Goal: Transaction & Acquisition: Purchase product/service

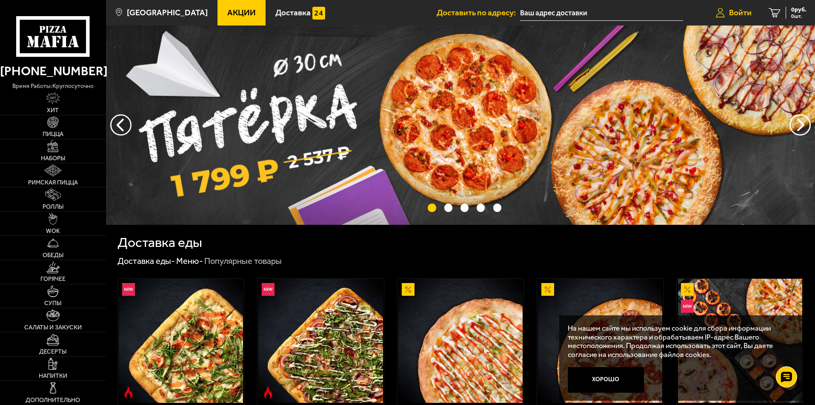
click at [744, 12] on span "Войти" at bounding box center [740, 13] width 23 height 8
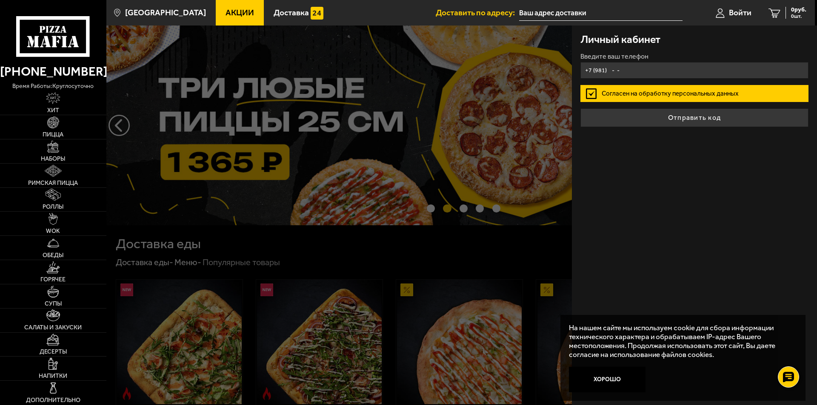
type input "+7 (981) - -"
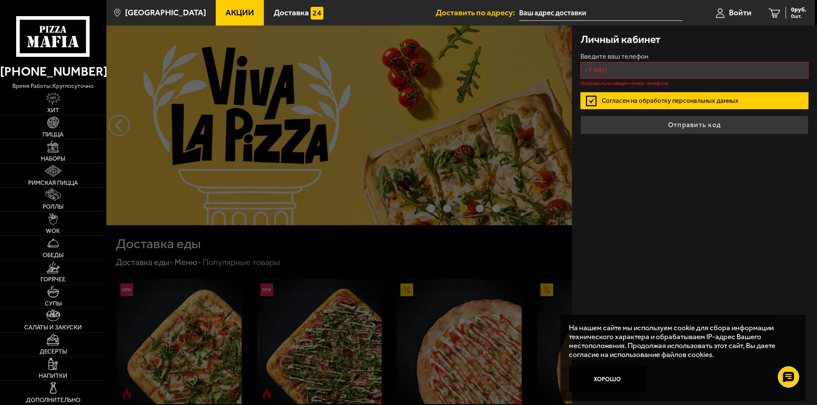
click at [445, 270] on div at bounding box center [514, 228] width 817 height 405
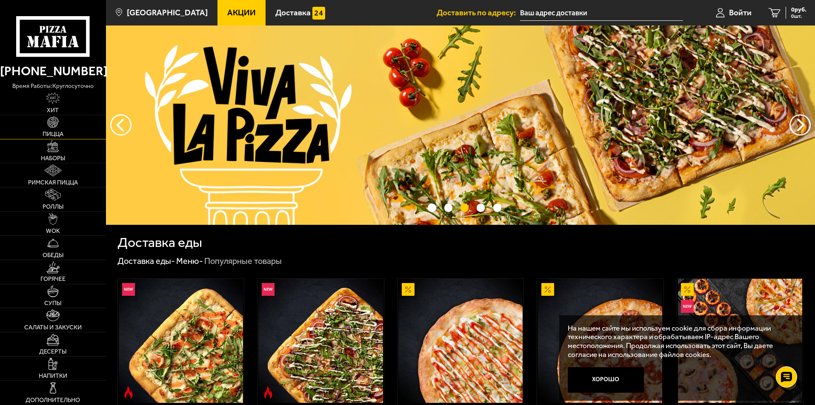
click at [53, 129] on link "Пицца" at bounding box center [53, 127] width 106 height 24
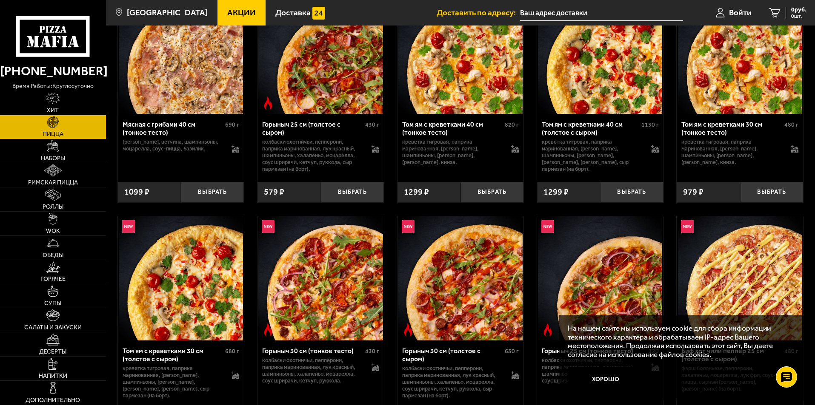
scroll to position [255, 0]
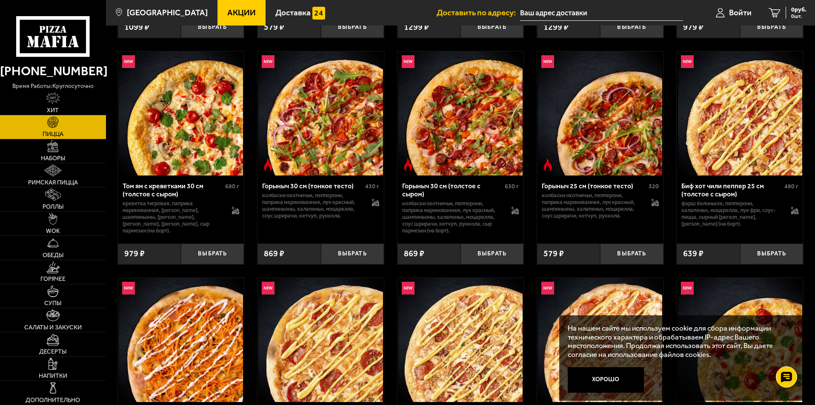
click at [613, 376] on button "Хорошо" at bounding box center [605, 381] width 77 height 26
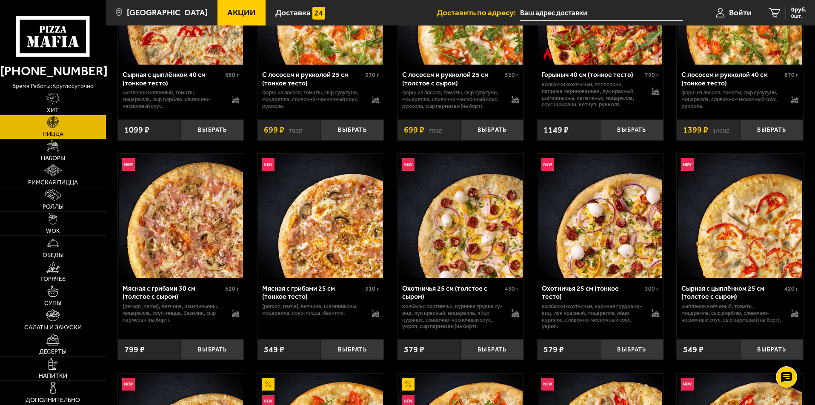
scroll to position [1276, 0]
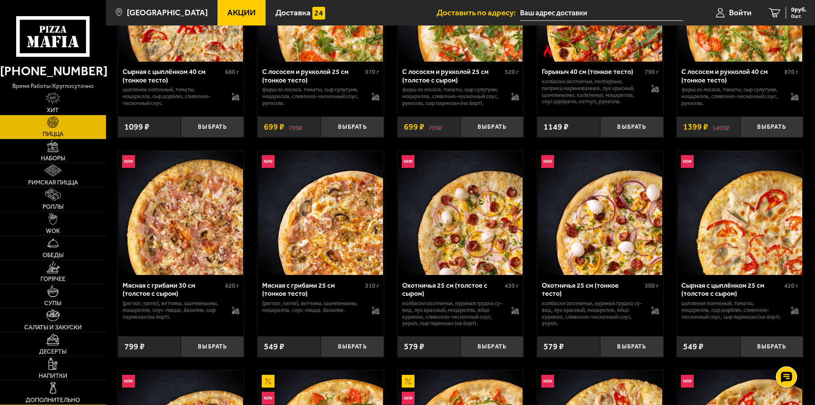
click at [56, 389] on img at bounding box center [53, 388] width 12 height 12
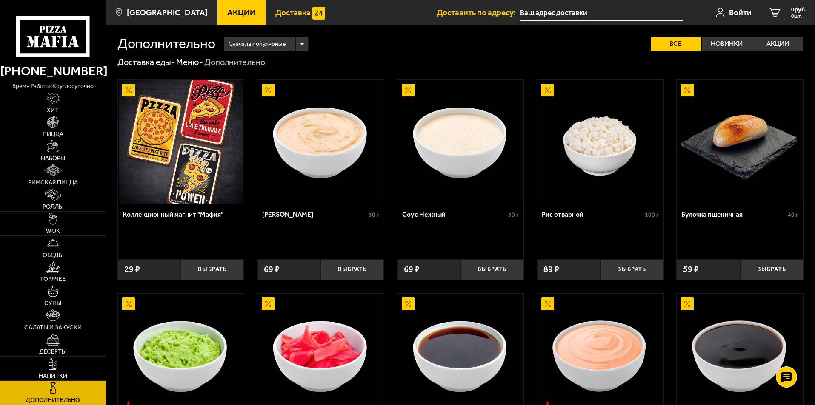
click at [287, 22] on link "Доставка" at bounding box center [299, 13] width 69 height 26
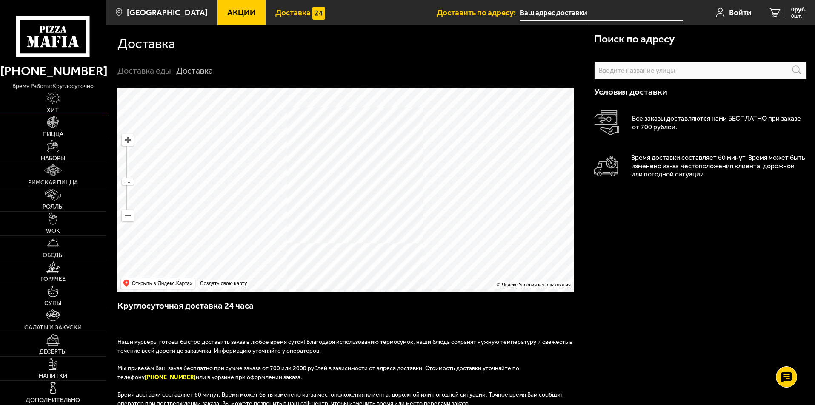
click at [60, 99] on img at bounding box center [53, 98] width 14 height 12
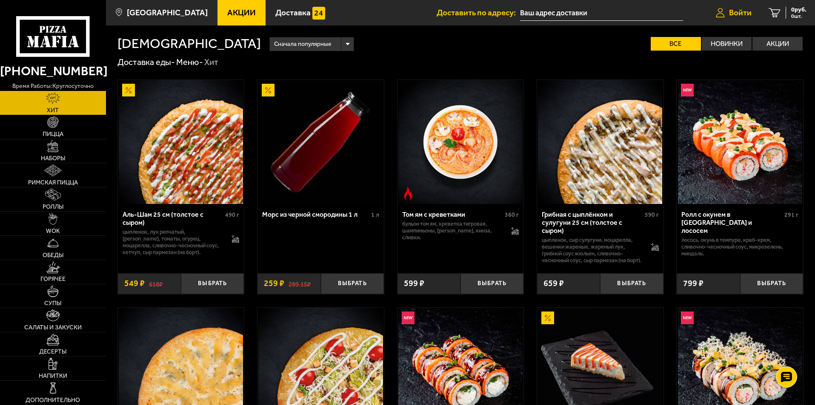
click at [739, 20] on link "Войти" at bounding box center [733, 13] width 53 height 26
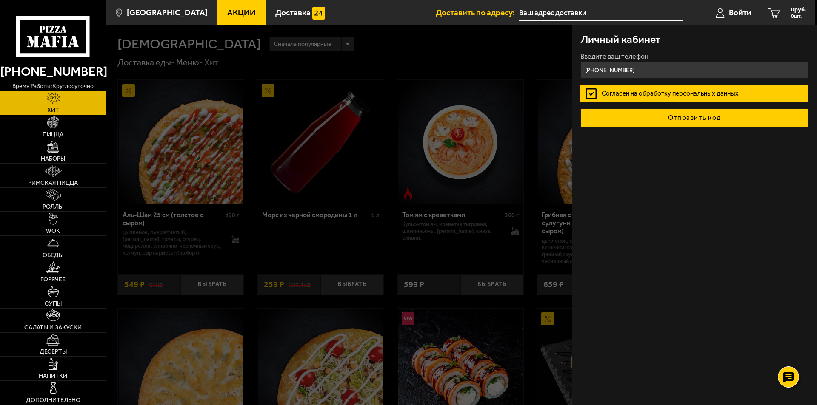
type input "+7 (981) 852-60-33"
click at [674, 121] on button "Отправить код" at bounding box center [694, 117] width 228 height 19
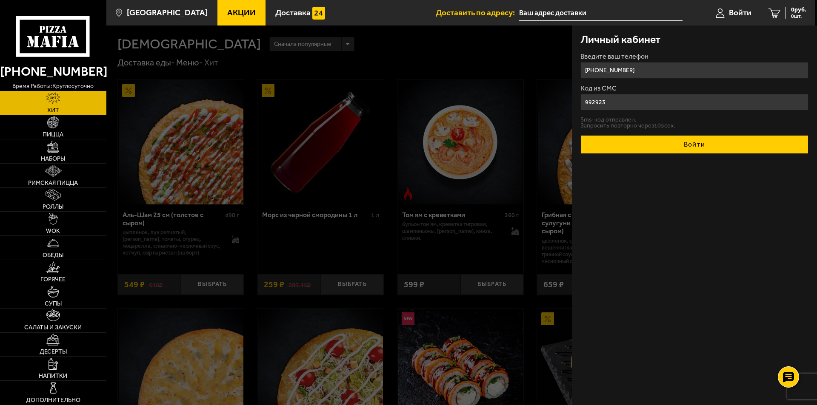
type input "992923"
click at [671, 145] on button "Войти" at bounding box center [694, 144] width 228 height 19
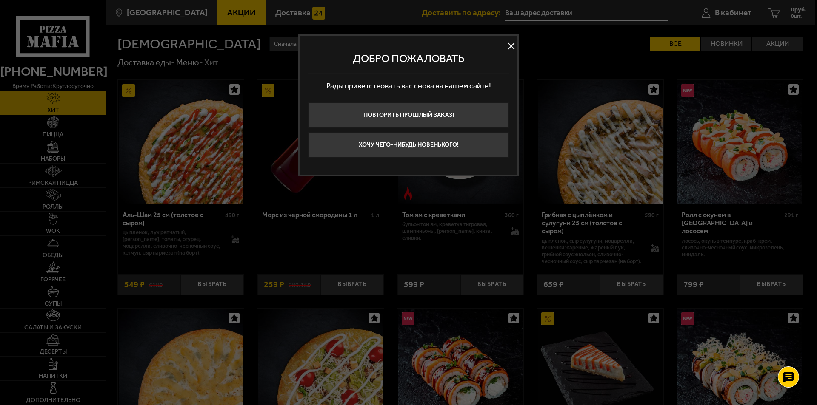
click at [508, 43] on button at bounding box center [510, 46] width 13 height 13
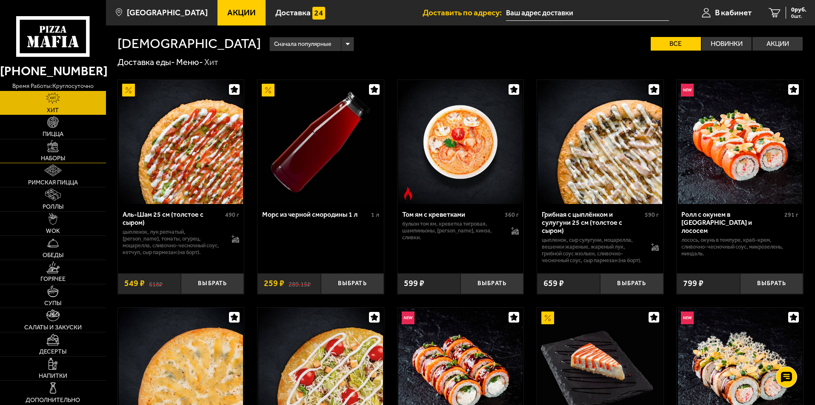
click at [63, 144] on link "Наборы" at bounding box center [53, 152] width 106 height 24
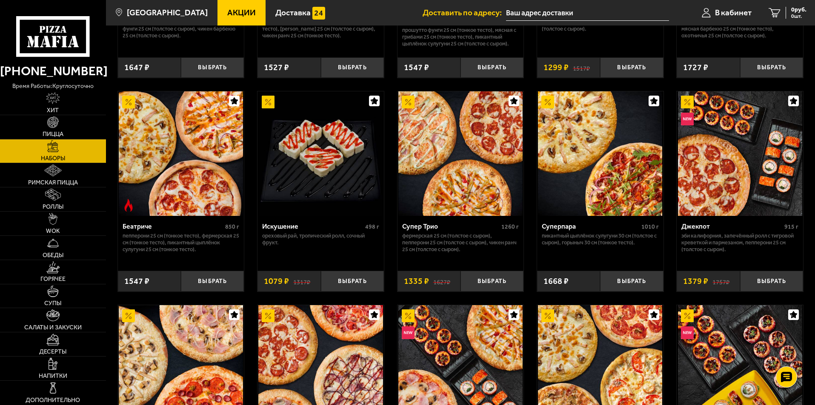
scroll to position [425, 0]
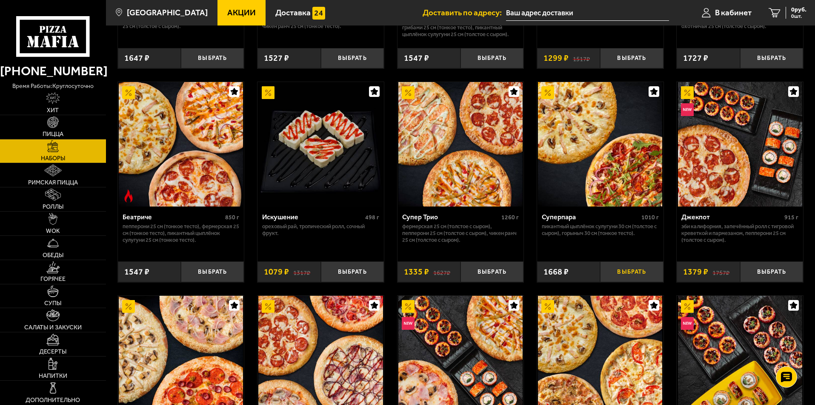
click at [635, 270] on button "Выбрать" at bounding box center [631, 272] width 63 height 21
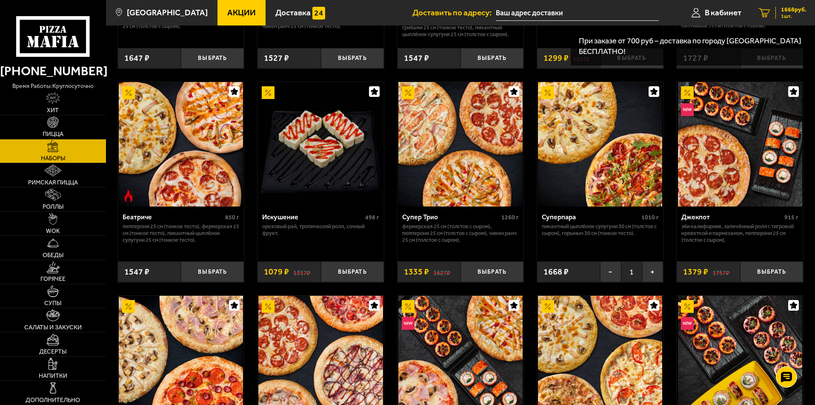
click at [790, 14] on span "1 шт." at bounding box center [794, 16] width 26 height 5
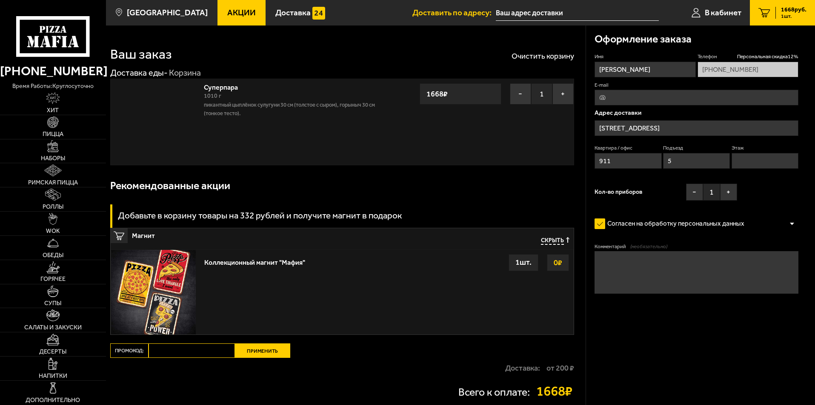
type input "Учительская улица, 18А"
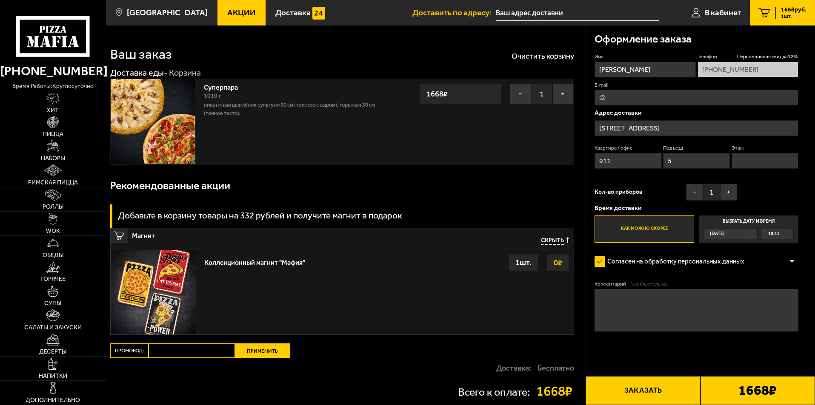
click at [196, 351] on input "Промокод:" at bounding box center [191, 351] width 86 height 14
click at [167, 353] on input "Промокод:" at bounding box center [191, 351] width 86 height 14
type input "maf0170"
click at [286, 349] on button "Применить" at bounding box center [262, 351] width 55 height 14
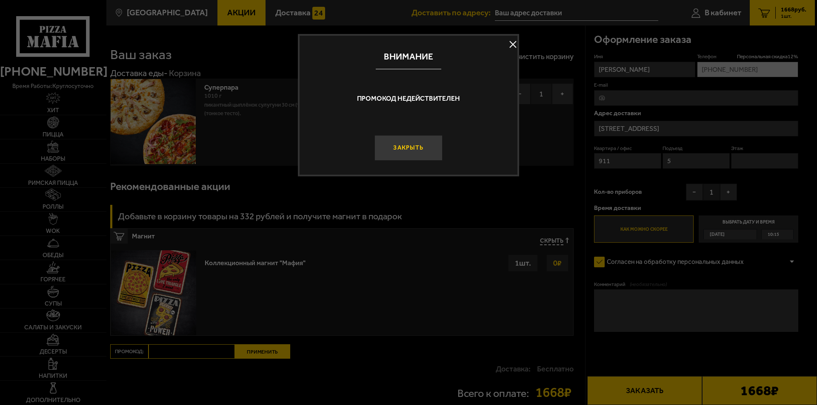
click at [428, 149] on button "Закрыть" at bounding box center [408, 148] width 68 height 26
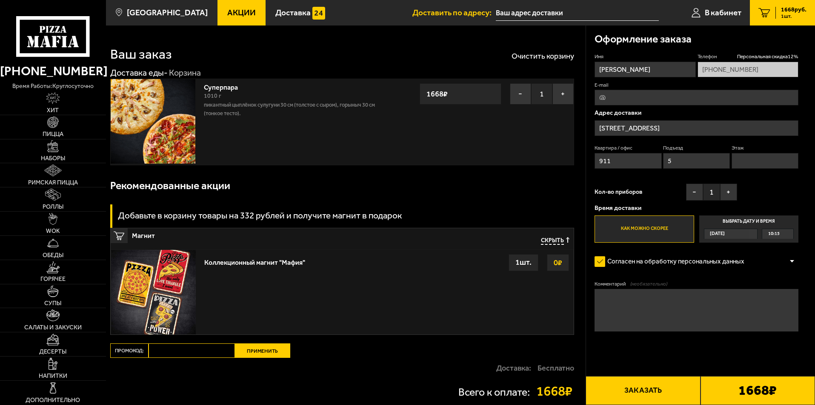
click at [187, 347] on input "Промокод:" at bounding box center [191, 351] width 86 height 14
type input "maf170"
click at [272, 348] on button "Применить" at bounding box center [262, 351] width 55 height 14
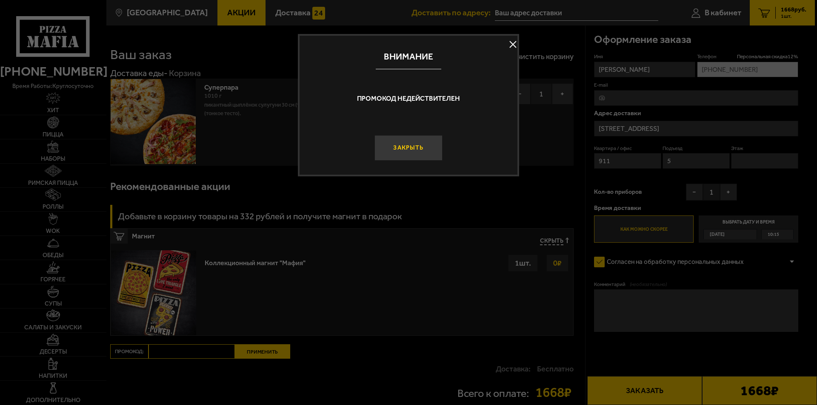
click at [421, 142] on button "Закрыть" at bounding box center [408, 148] width 68 height 26
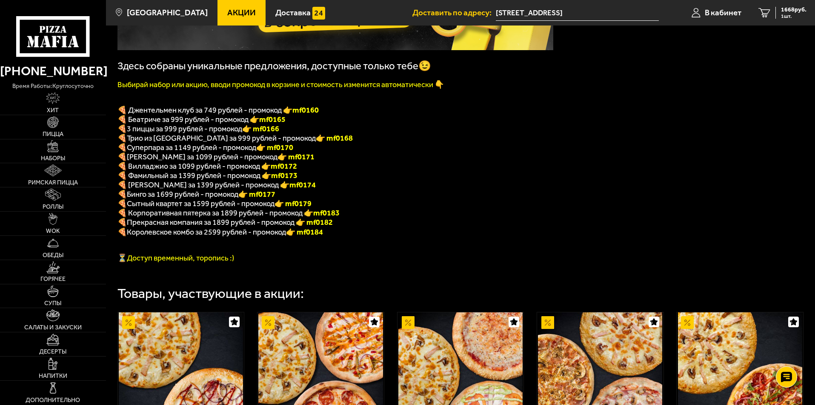
scroll to position [170, 0]
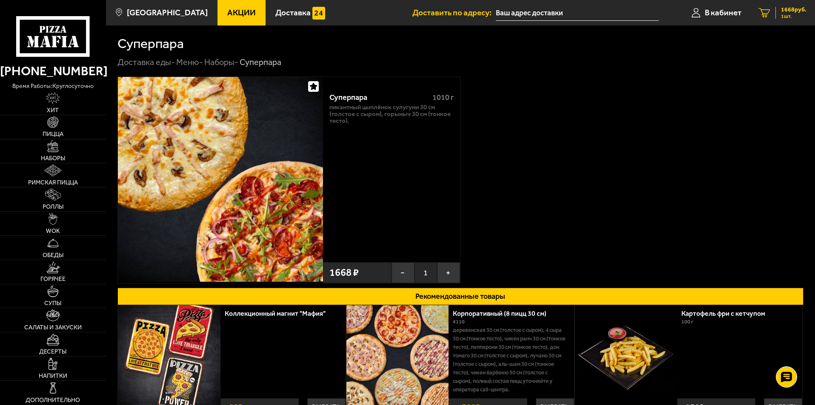
click at [781, 18] on span "1 шт." at bounding box center [794, 16] width 26 height 5
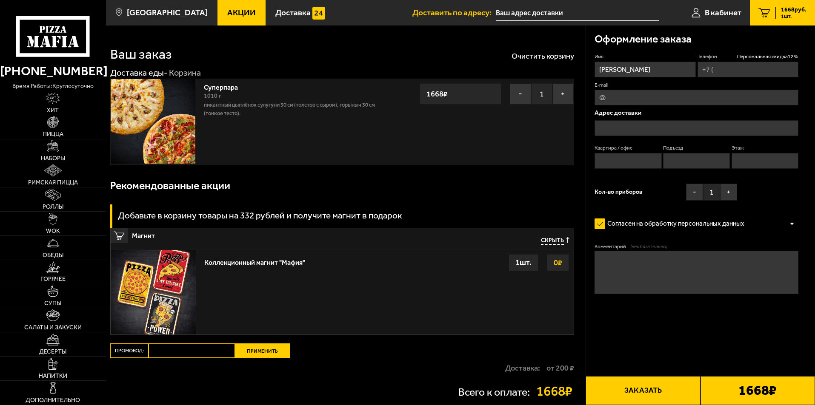
type input "[PHONE_NUMBER]"
type input "[STREET_ADDRESS]"
type input "911"
type input "5"
type input "[STREET_ADDRESS]"
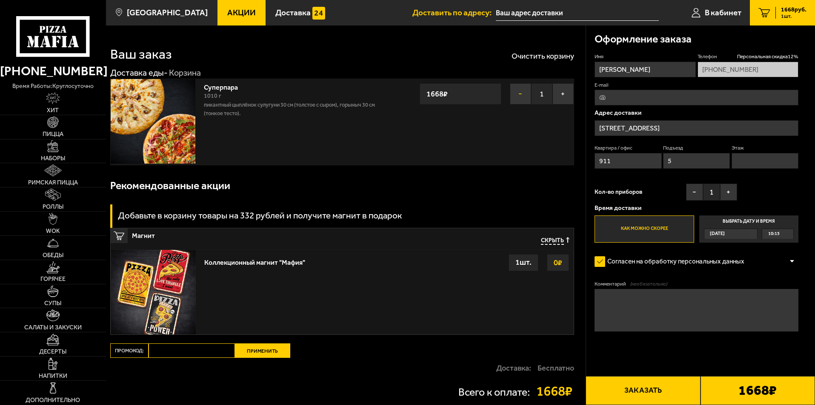
click at [524, 95] on button "−" at bounding box center [520, 93] width 21 height 21
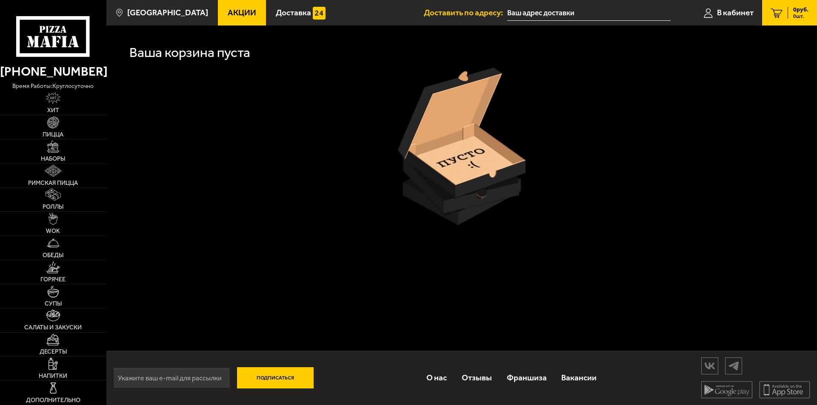
click at [789, 8] on div "0 руб. 0 шт." at bounding box center [797, 13] width 21 height 12
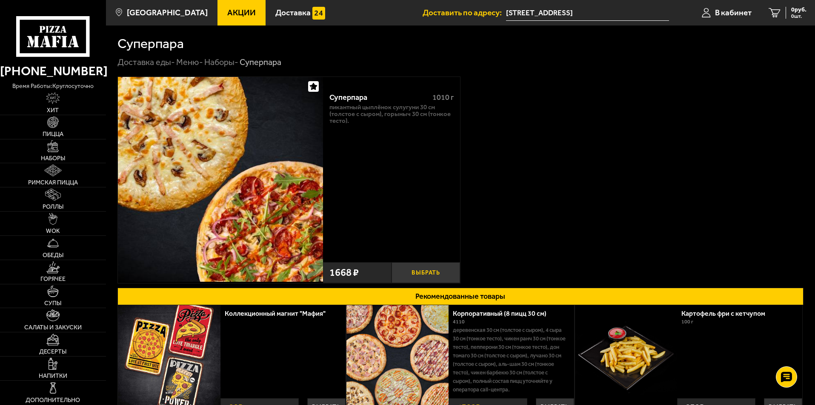
click at [432, 269] on button "Выбрать" at bounding box center [425, 272] width 68 height 21
click at [795, 17] on span "1 шт." at bounding box center [794, 16] width 26 height 5
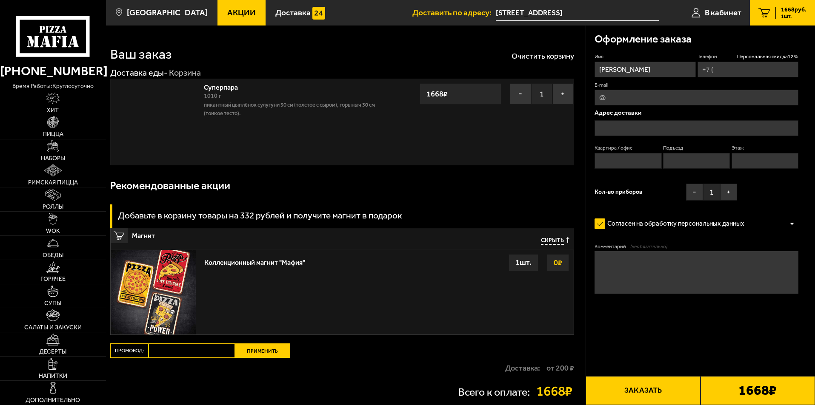
type input "[PHONE_NUMBER]"
type input "[STREET_ADDRESS]"
type input "911"
type input "5"
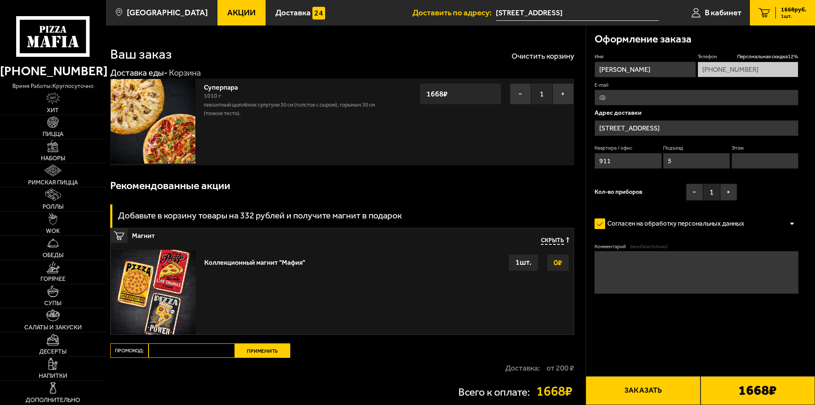
type input "[STREET_ADDRESS]"
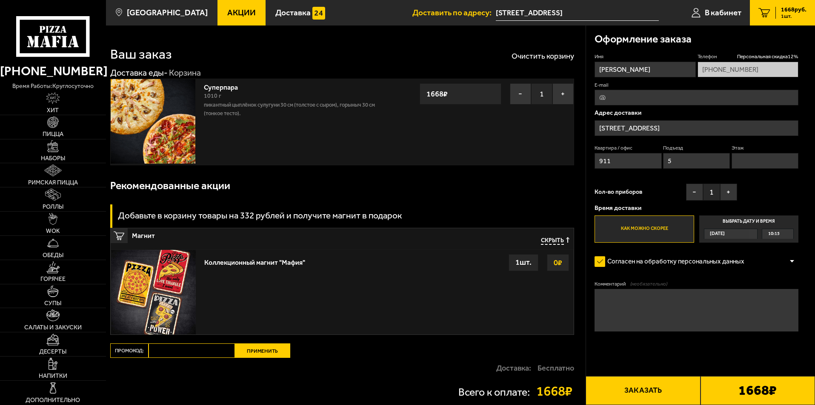
click at [197, 350] on input "Промокод:" at bounding box center [191, 351] width 86 height 14
paste input "mf0118"
type input "mf0118"
click at [255, 356] on button "Применить" at bounding box center [262, 351] width 55 height 14
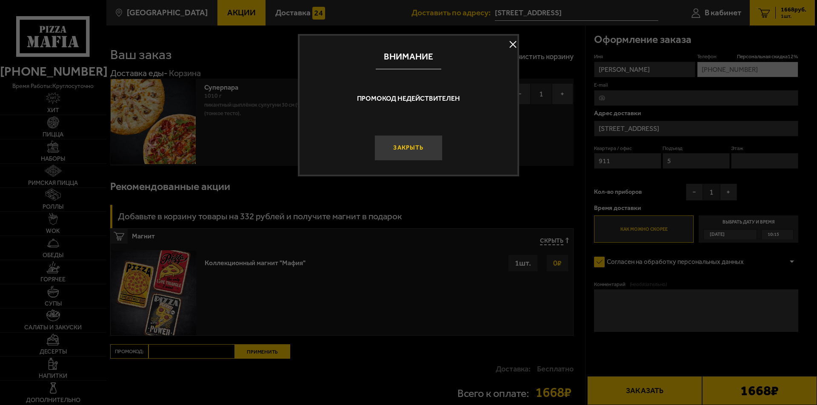
click at [432, 151] on button "Закрыть" at bounding box center [408, 148] width 68 height 26
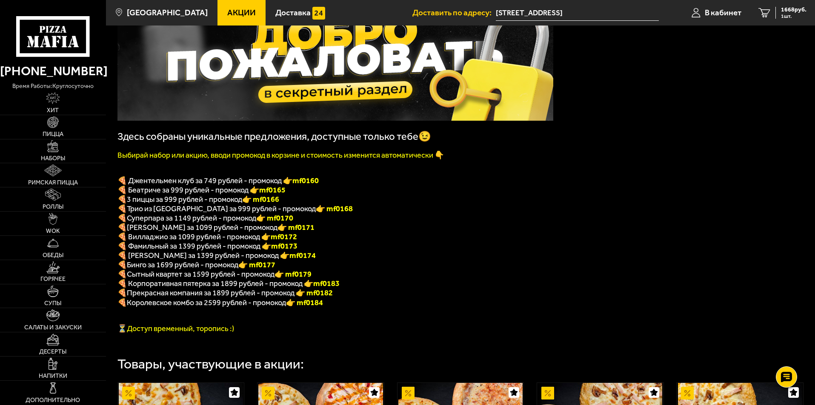
scroll to position [85, 0]
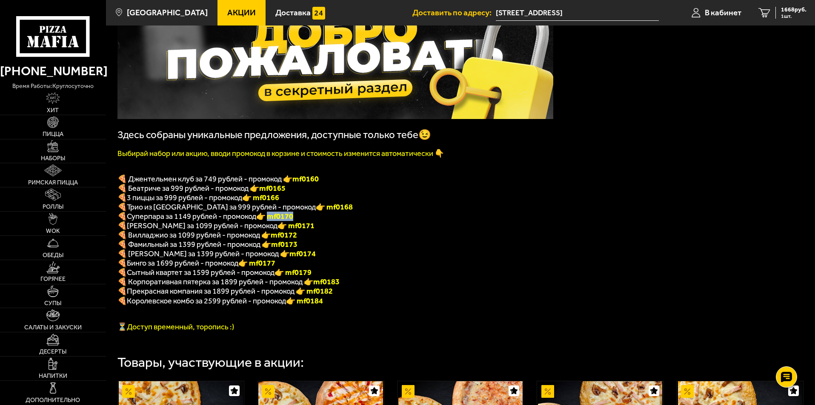
drag, startPoint x: 271, startPoint y: 222, endPoint x: 345, endPoint y: 233, distance: 74.4
click at [300, 217] on p "🍕 Суперпара за 1149 рублей - промокод 👉 mf0170" at bounding box center [335, 216] width 436 height 9
copy font "f0170"
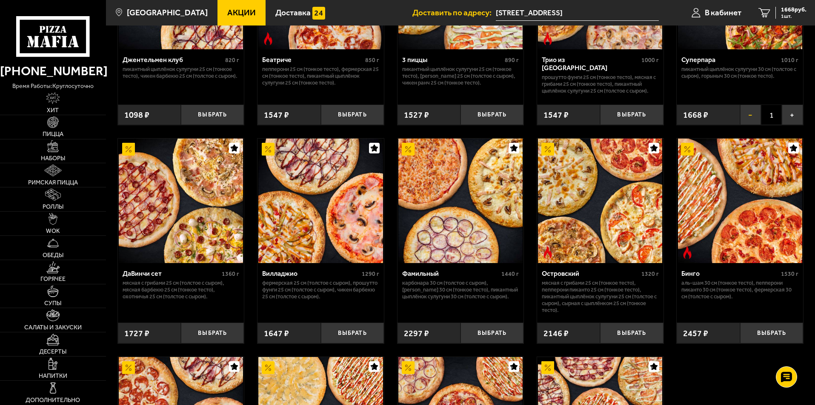
scroll to position [468, 0]
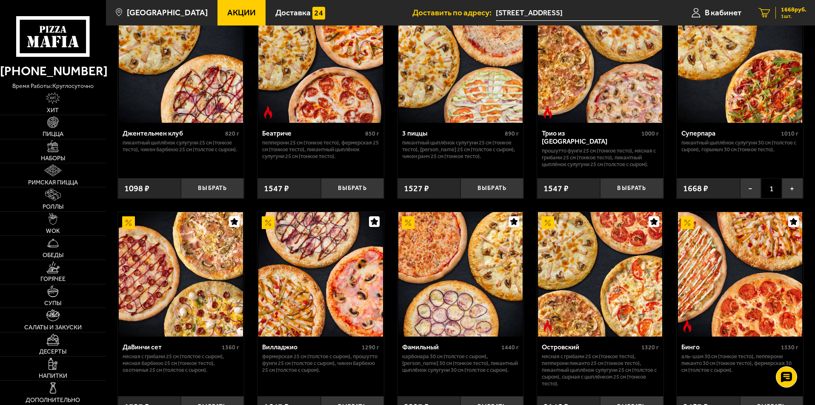
click at [791, 14] on span "1 шт." at bounding box center [794, 16] width 26 height 5
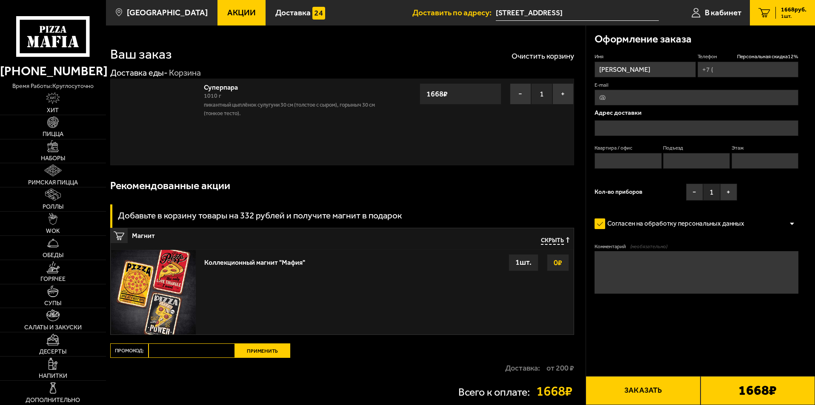
type input "+7 (981) 852-60-33"
type input "[STREET_ADDRESS]"
type input "911"
type input "5"
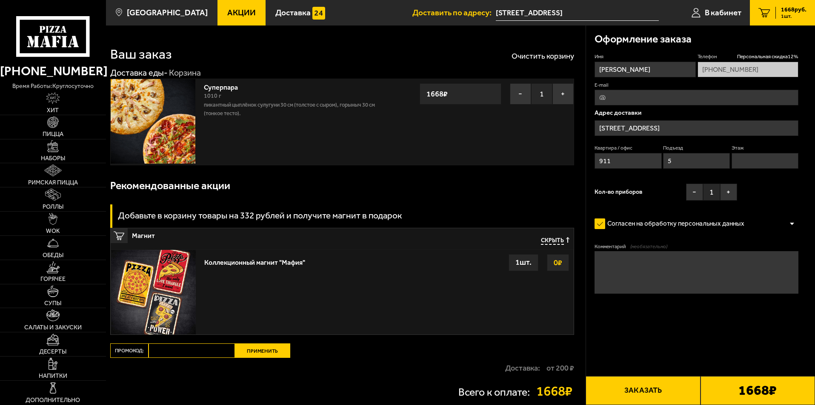
type input "Учительская улица, 18А"
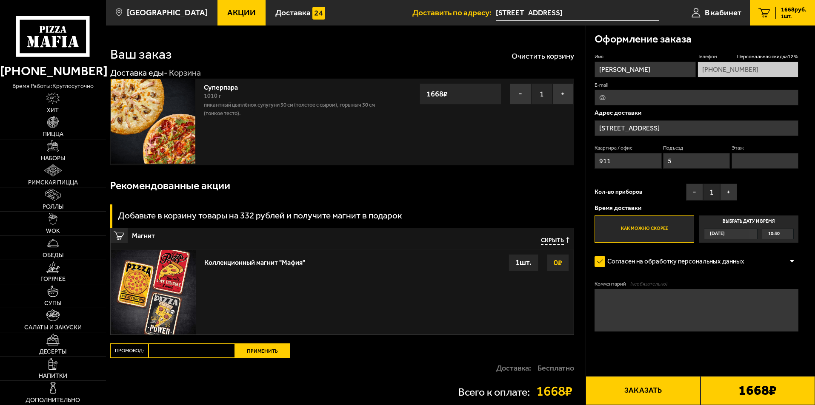
click at [188, 350] on input "Промокод:" at bounding box center [191, 351] width 86 height 14
paste input "mf0170"
type input "mf0170"
click at [260, 353] on button "Применить" at bounding box center [262, 351] width 55 height 14
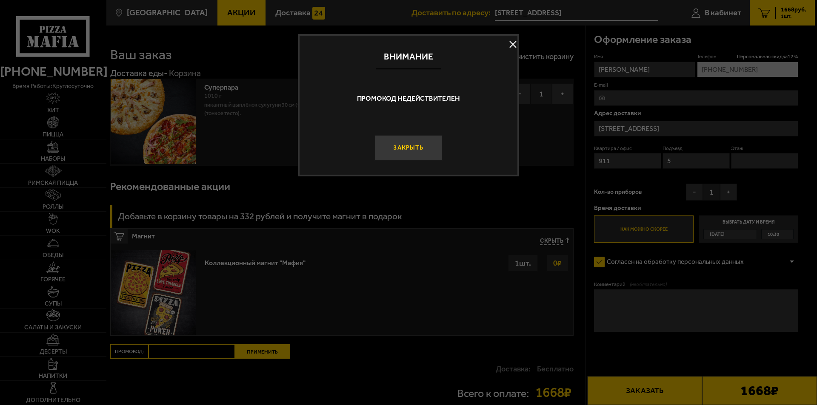
click at [400, 158] on button "Закрыть" at bounding box center [408, 148] width 68 height 26
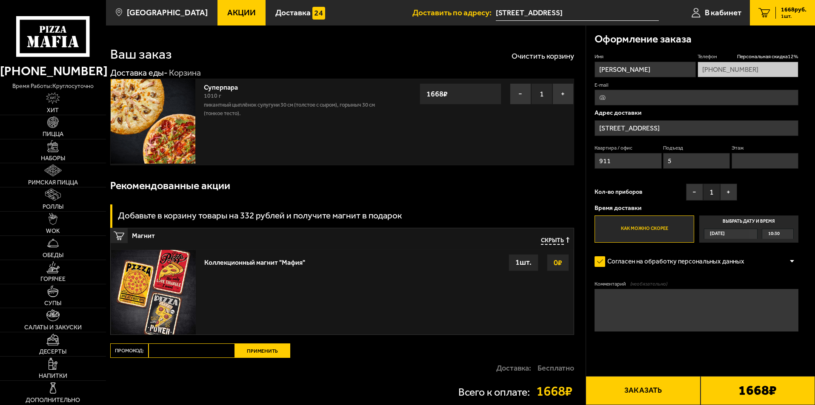
click at [236, 11] on span "Акции" at bounding box center [241, 13] width 28 height 8
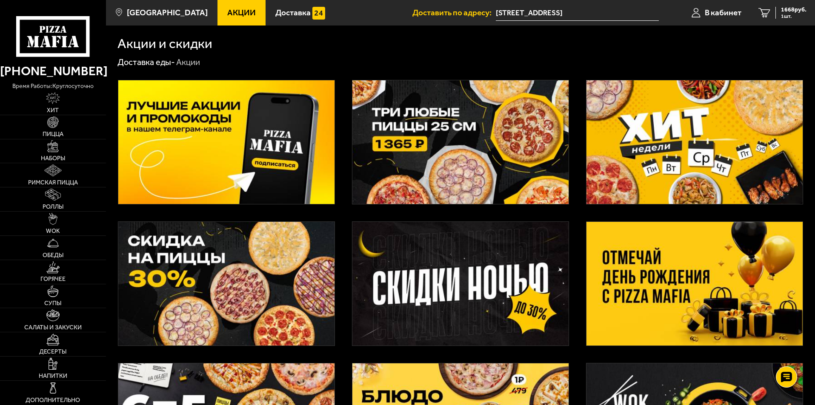
click at [221, 160] on img at bounding box center [226, 142] width 216 height 124
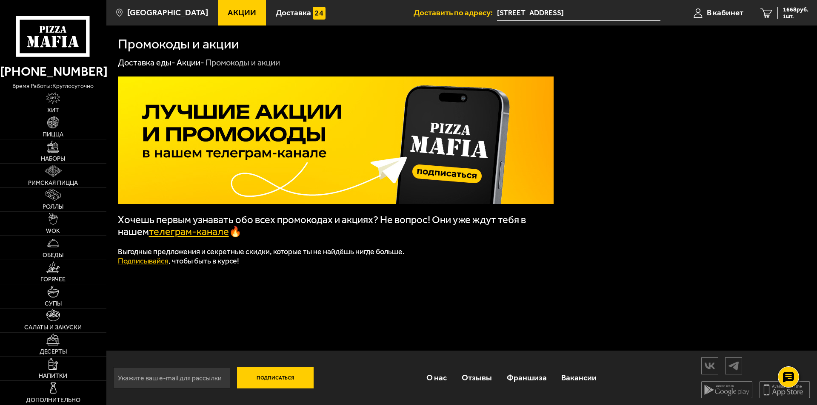
click at [212, 235] on link "телеграм-канале" at bounding box center [189, 232] width 80 height 12
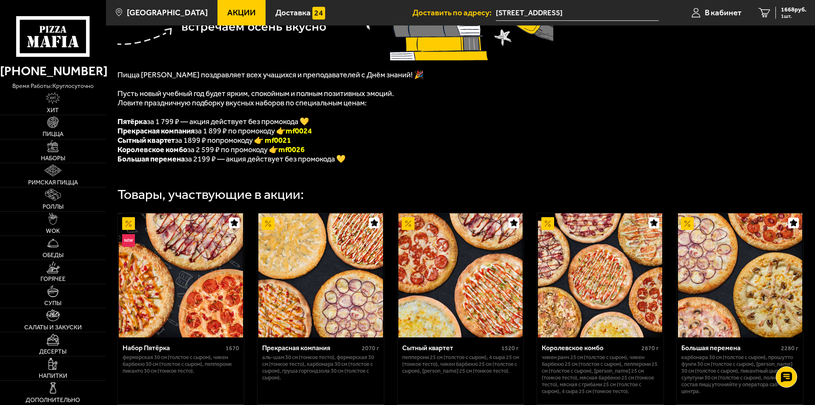
scroll to position [170, 0]
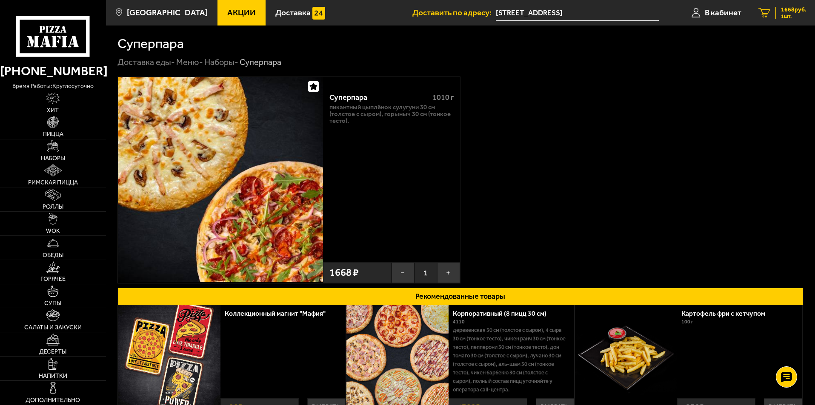
click at [800, 11] on span "1668 руб." at bounding box center [794, 10] width 26 height 6
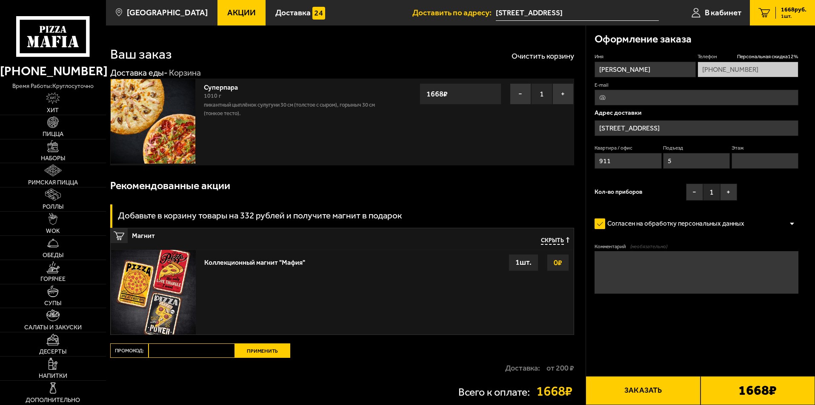
type input "Учительская улица, 18А"
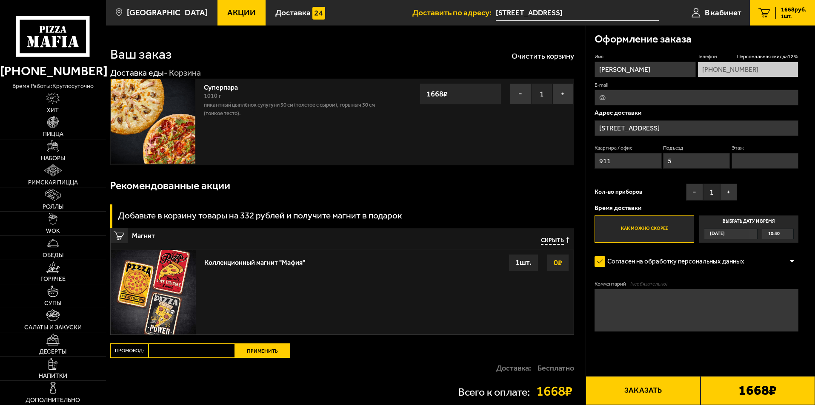
click at [162, 342] on div "Ваш заказ Очистить корзину Доставка еды - Корзина Суперпара 1010 г Пикантный цы…" at bounding box center [345, 230] width 479 height 409
click at [162, 350] on input "Промокод:" at bounding box center [191, 351] width 86 height 14
type input "maf0039"
click at [254, 356] on button "Применить" at bounding box center [262, 351] width 55 height 14
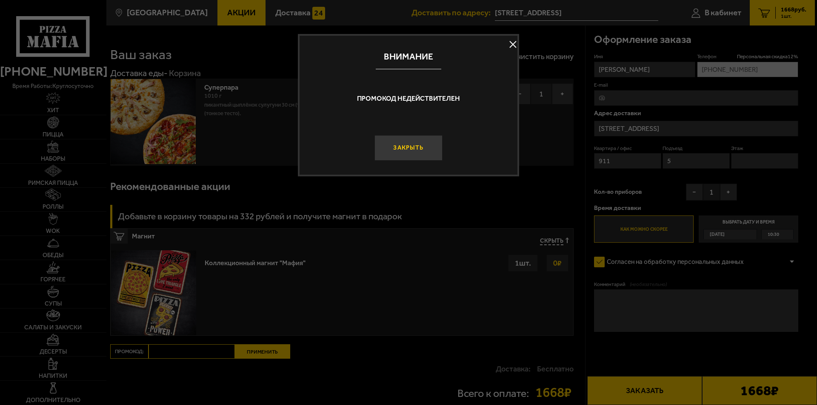
click at [428, 146] on button "Закрыть" at bounding box center [408, 148] width 68 height 26
